Goal: Task Accomplishment & Management: Use online tool/utility

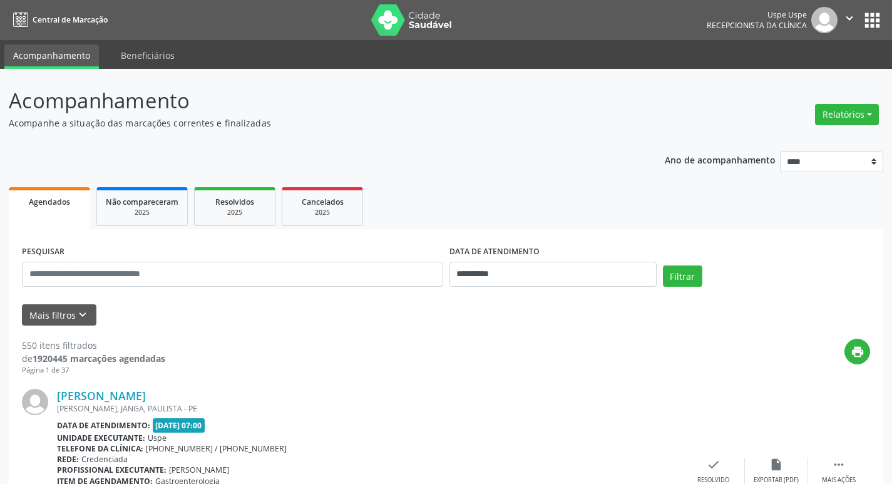
click at [857, 103] on div "Relatórios Agendamentos Procedimentos realizados" at bounding box center [847, 115] width 73 height 30
click at [835, 121] on button "Relatórios" at bounding box center [847, 114] width 64 height 21
click at [805, 137] on link "Agendamentos" at bounding box center [812, 142] width 135 height 18
select select "*"
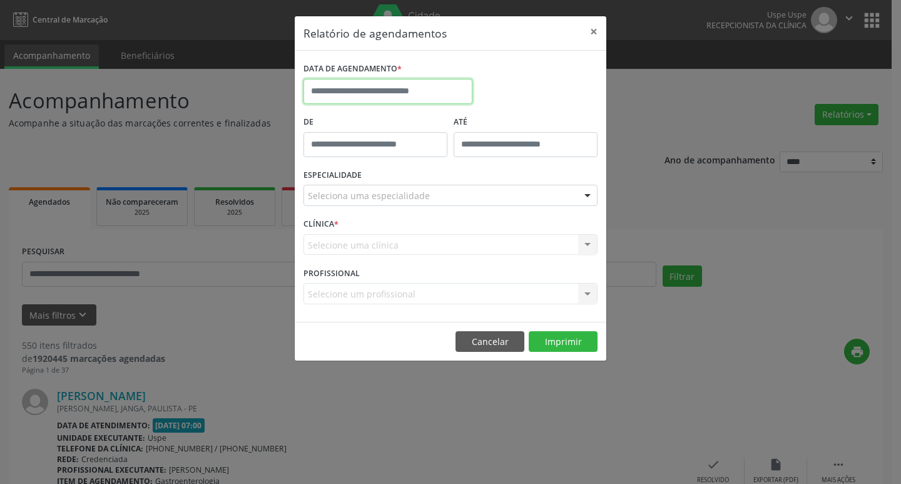
drag, startPoint x: 392, startPoint y: 86, endPoint x: 397, endPoint y: 80, distance: 8.0
click at [396, 81] on input "text" at bounding box center [388, 91] width 169 height 25
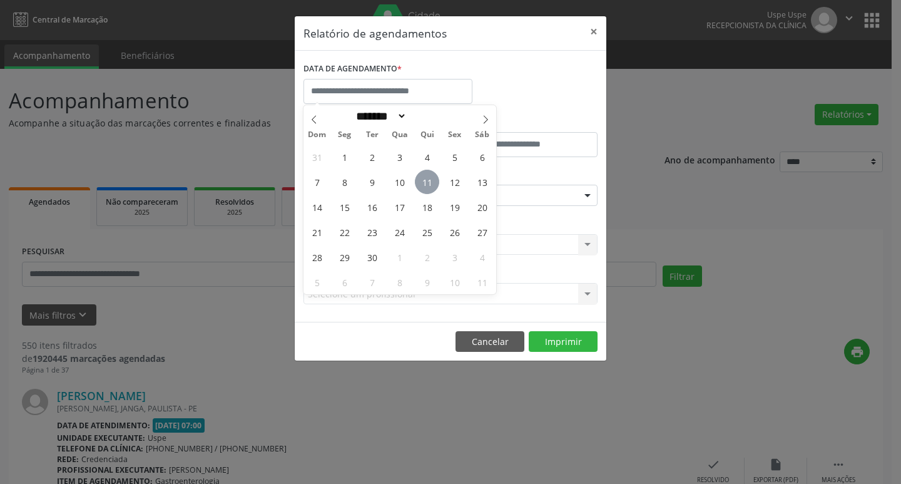
click at [436, 186] on span "11" at bounding box center [427, 182] width 24 height 24
type input "**********"
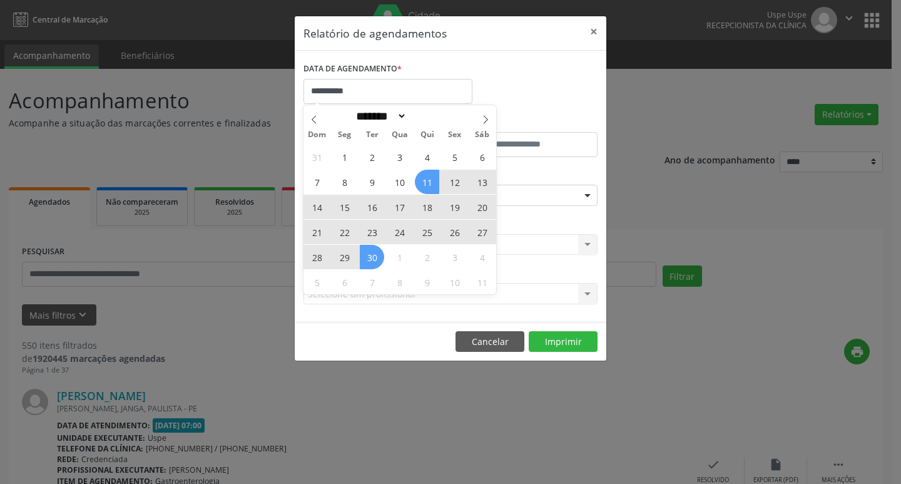
click at [378, 254] on span "30" at bounding box center [372, 257] width 24 height 24
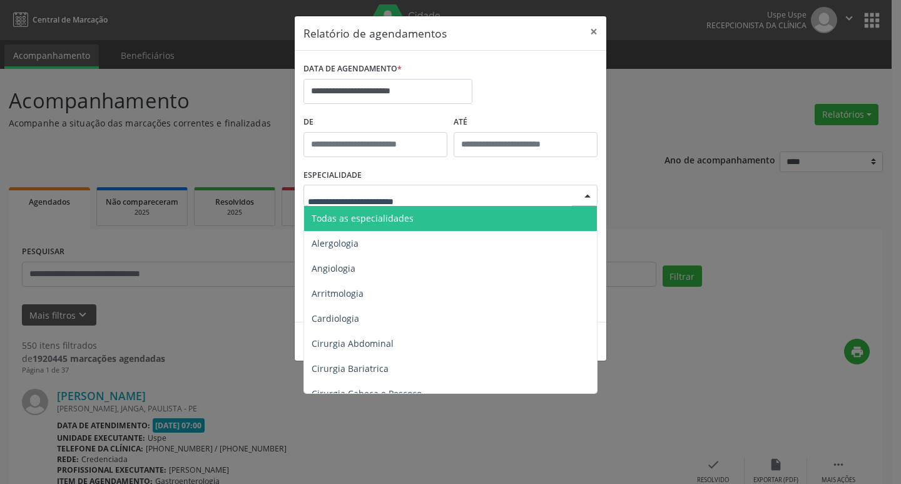
click at [391, 210] on span "Todas as especialidades" at bounding box center [451, 218] width 295 height 25
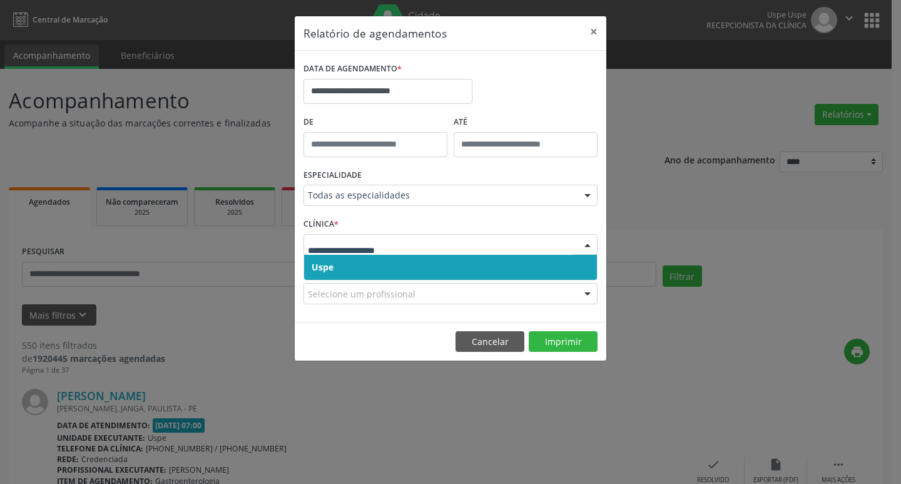
click at [372, 270] on span "Uspe" at bounding box center [450, 267] width 293 height 25
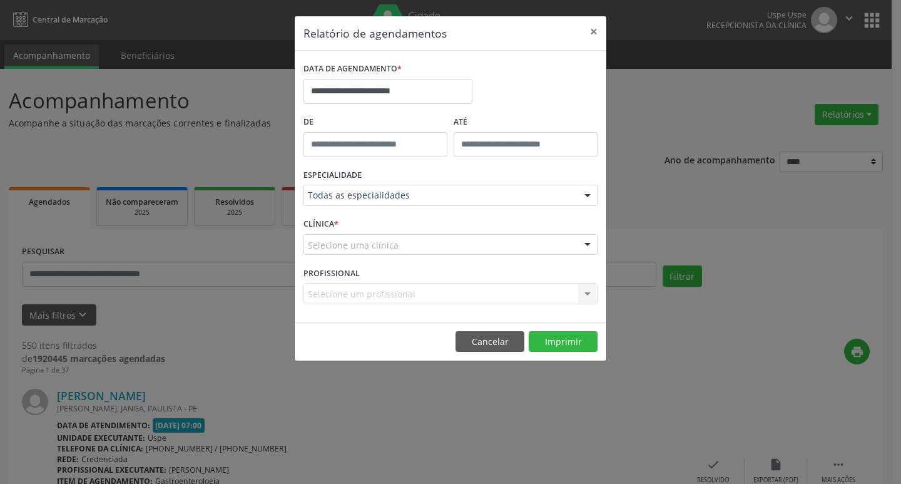
drag, startPoint x: 375, startPoint y: 249, endPoint x: 381, endPoint y: 265, distance: 16.6
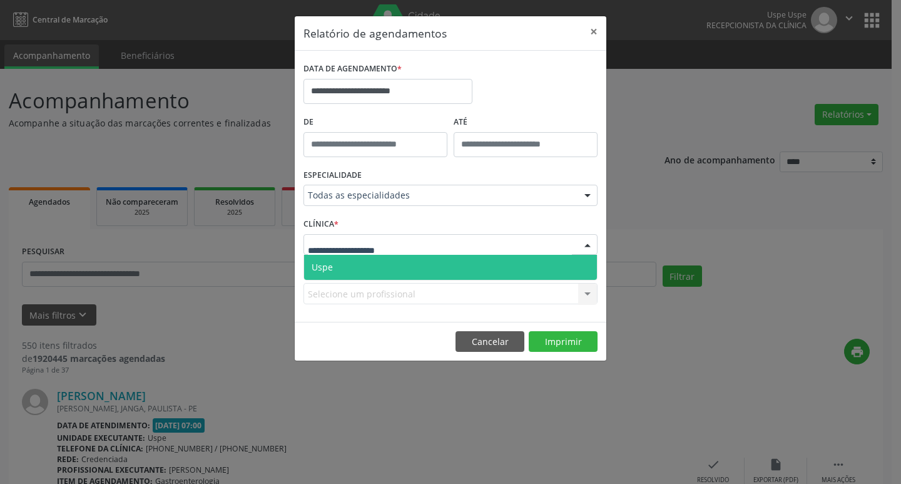
click at [380, 265] on span "Uspe" at bounding box center [450, 267] width 293 height 25
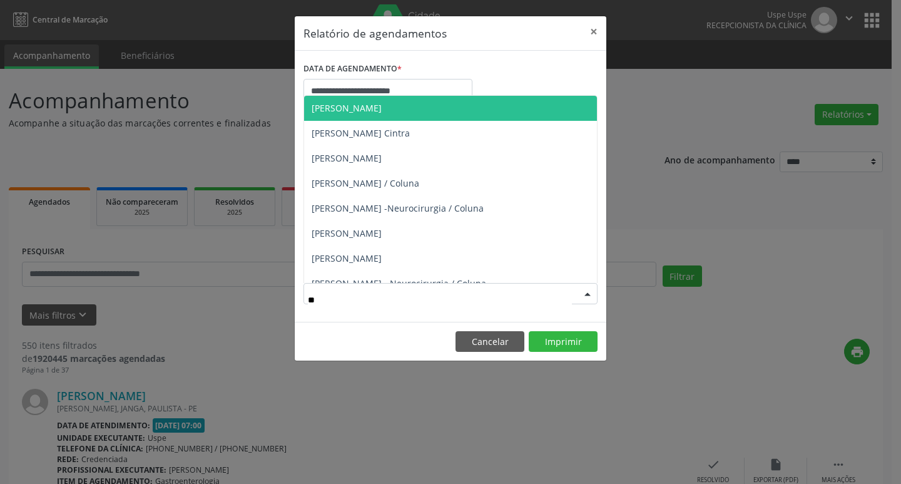
type input "***"
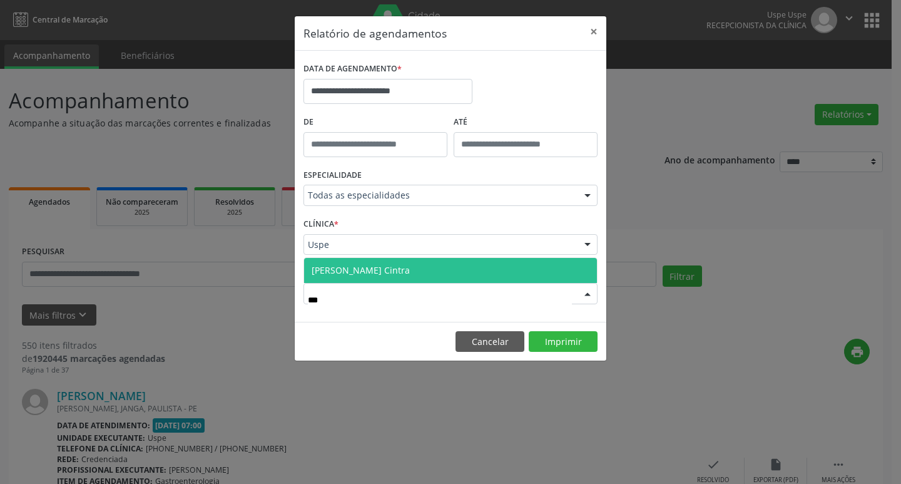
click at [372, 267] on span "[PERSON_NAME] Cintra" at bounding box center [361, 270] width 98 height 12
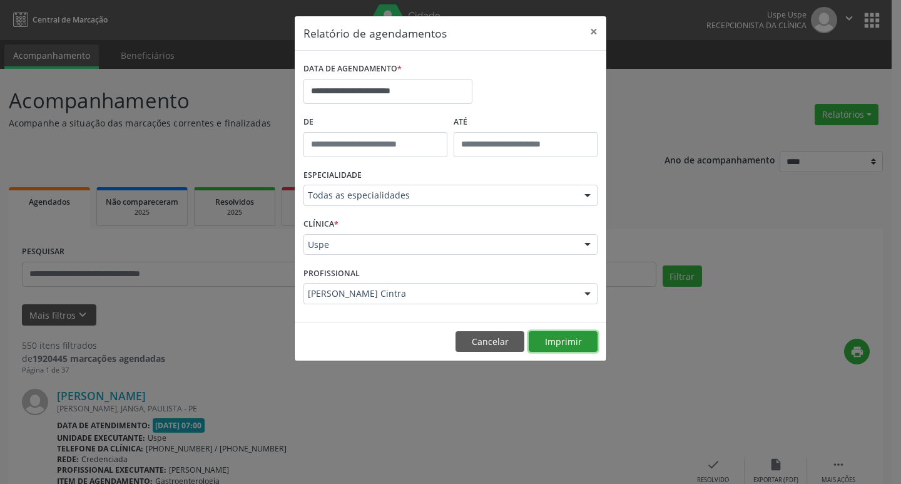
click at [563, 341] on button "Imprimir" at bounding box center [563, 341] width 69 height 21
